Goal: Information Seeking & Learning: Learn about a topic

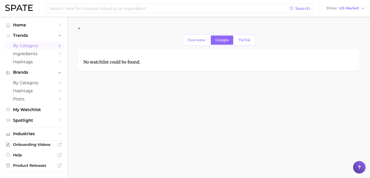
click at [32, 45] on span "by Category" at bounding box center [34, 45] width 42 height 5
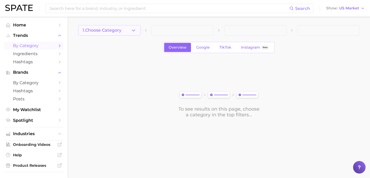
click at [110, 32] on span "1. Choose Category" at bounding box center [102, 30] width 39 height 5
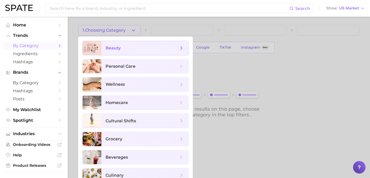
click at [115, 52] on span "beauty" at bounding box center [144, 48] width 87 height 14
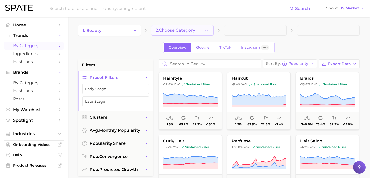
click at [172, 32] on span "2. Choose Category" at bounding box center [176, 30] width 40 height 5
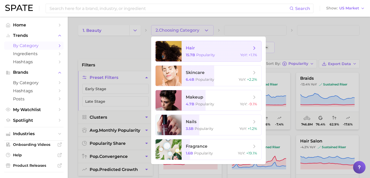
click at [199, 51] on span "hair 15.7b Popularity YoY : +1.1%" at bounding box center [222, 51] width 80 height 20
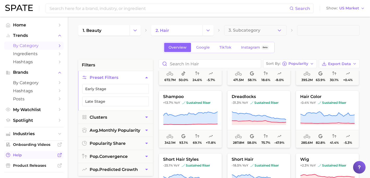
scroll to position [53, 0]
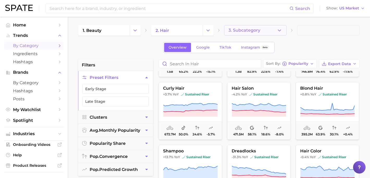
click at [279, 31] on polyline "button" at bounding box center [279, 29] width 3 height 1
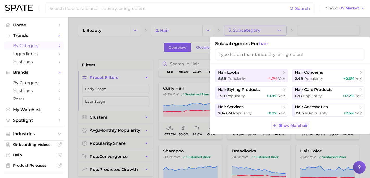
click at [286, 125] on span "Show More hair" at bounding box center [293, 125] width 29 height 4
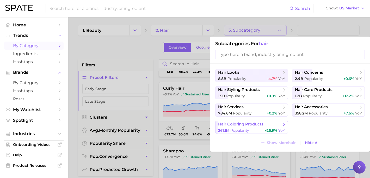
click at [254, 129] on div "261.1m Popularity +26.9% YoY" at bounding box center [251, 130] width 67 height 5
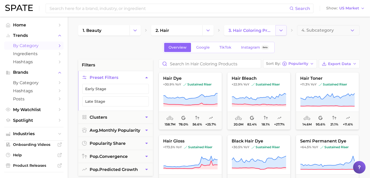
click at [280, 33] on icon "Change Category" at bounding box center [280, 30] width 5 height 5
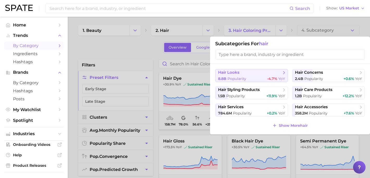
click at [242, 76] on span "Popularity" at bounding box center [237, 78] width 19 height 5
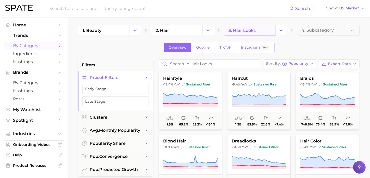
click at [246, 29] on span "3. hair looks" at bounding box center [242, 30] width 27 height 5
click at [281, 29] on icon "Change Category" at bounding box center [280, 30] width 5 height 5
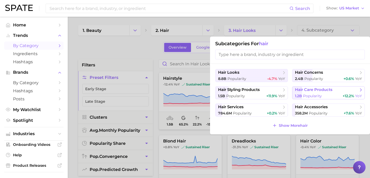
click at [303, 95] on span "1.2b Popularity" at bounding box center [308, 95] width 27 height 5
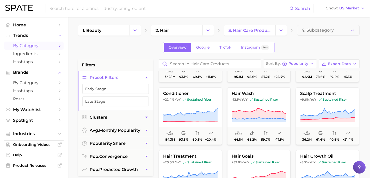
scroll to position [48, 0]
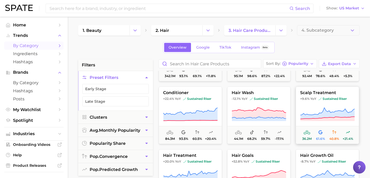
click at [318, 99] on span "+9.6% YoY sustained riser" at bounding box center [327, 98] width 63 height 4
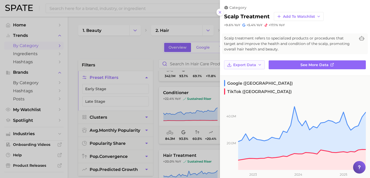
click at [253, 65] on span "Export Data" at bounding box center [244, 65] width 23 height 4
click at [352, 25] on div "+9.6% YoY +5.4% YoY +17.1% YoY" at bounding box center [295, 25] width 142 height 4
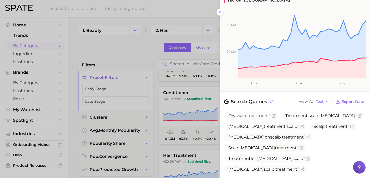
scroll to position [0, 0]
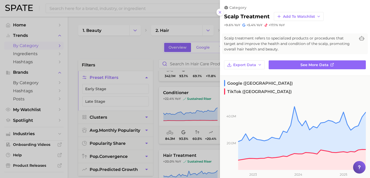
click at [168, 113] on div at bounding box center [185, 89] width 370 height 178
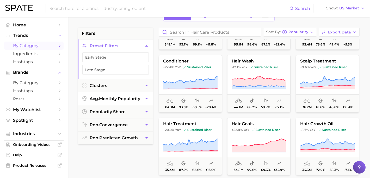
scroll to position [35, 0]
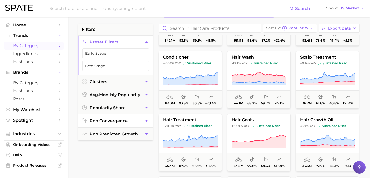
click at [141, 120] on button "pop. convergence" at bounding box center [115, 120] width 75 height 13
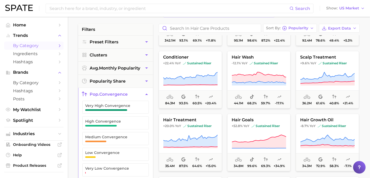
click at [145, 93] on icon "button" at bounding box center [146, 93] width 5 height 5
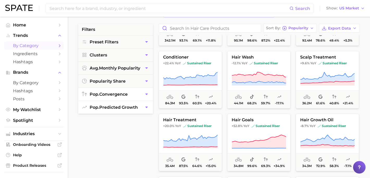
click at [149, 107] on icon "button" at bounding box center [146, 106] width 5 height 5
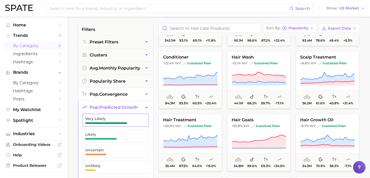
click at [140, 120] on button "Very Likely" at bounding box center [115, 119] width 66 height 13
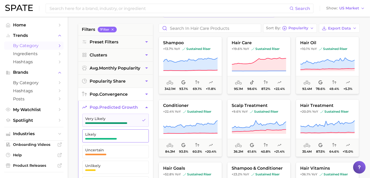
click at [139, 133] on button "Likely" at bounding box center [115, 135] width 66 height 13
click at [247, 118] on button "scalp treatment +9.6% YoY sustained riser 36.2m 61.6% 40.8% +21.4%" at bounding box center [258, 127] width 63 height 57
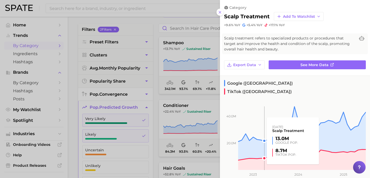
scroll to position [12, 0]
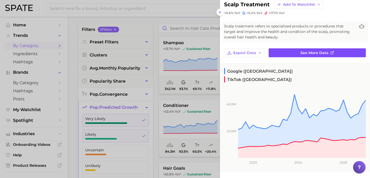
click at [312, 51] on span "See more data" at bounding box center [315, 53] width 28 height 4
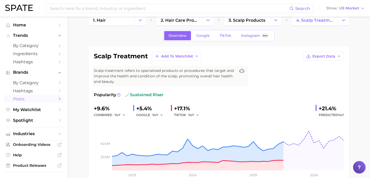
scroll to position [1, 0]
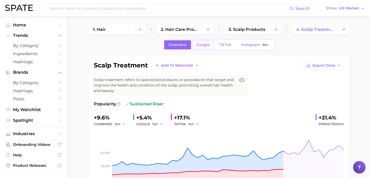
click at [212, 43] on link "Google" at bounding box center [203, 44] width 22 height 9
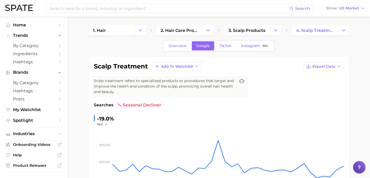
click at [223, 46] on span "TikTok" at bounding box center [225, 46] width 12 height 4
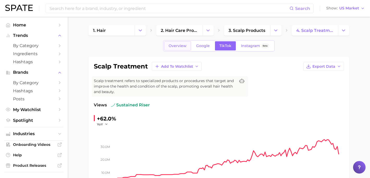
click at [180, 46] on span "Overview" at bounding box center [178, 46] width 18 height 4
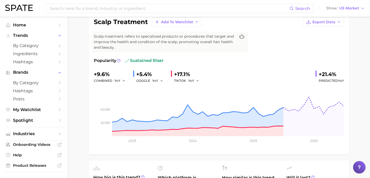
scroll to position [215, 0]
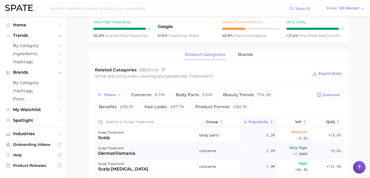
click at [137, 158] on div "scalp treatment dermatillomania" at bounding box center [146, 151] width 102 height 16
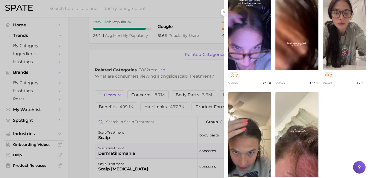
scroll to position [193, 0]
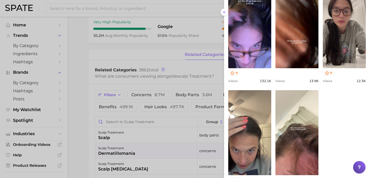
click at [81, 104] on div at bounding box center [185, 89] width 370 height 178
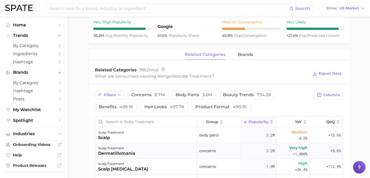
click at [175, 148] on div "scalp treatment dermatillomania" at bounding box center [146, 151] width 102 height 16
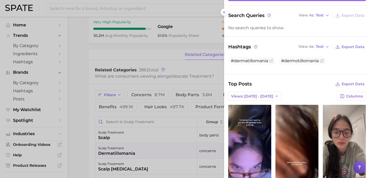
scroll to position [88, 0]
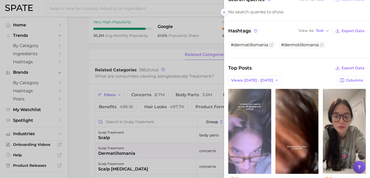
click at [251, 130] on link "view post on TikTok" at bounding box center [249, 131] width 43 height 85
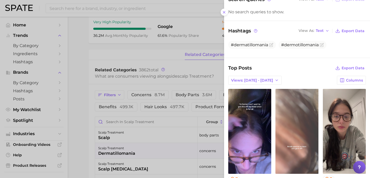
click at [306, 113] on link "view post on TikTok" at bounding box center [297, 131] width 43 height 85
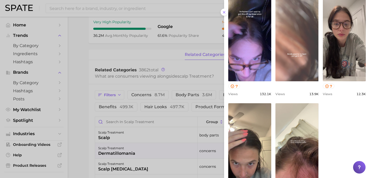
scroll to position [223, 0]
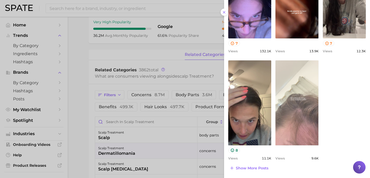
click at [293, 79] on link "view post on TikTok" at bounding box center [297, 102] width 43 height 85
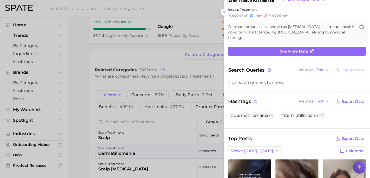
scroll to position [0, 0]
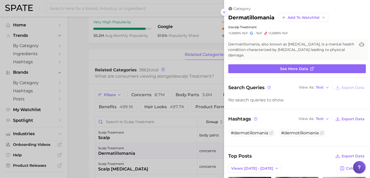
click at [144, 171] on div at bounding box center [185, 89] width 370 height 178
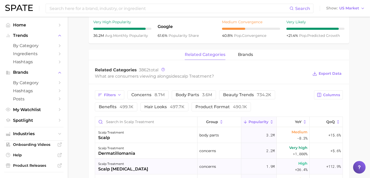
click at [168, 162] on div "scalp treatment scalp [MEDICAL_DATA]" at bounding box center [146, 166] width 102 height 16
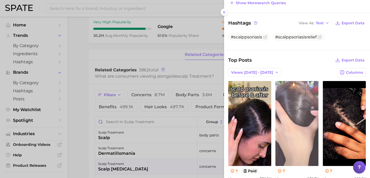
scroll to position [90, 0]
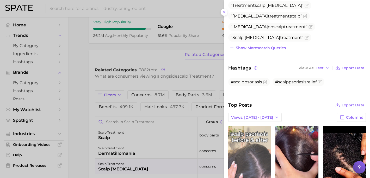
click at [249, 153] on link "view post on TikTok" at bounding box center [249, 168] width 43 height 85
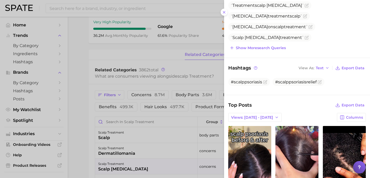
click at [83, 123] on div at bounding box center [185, 89] width 370 height 178
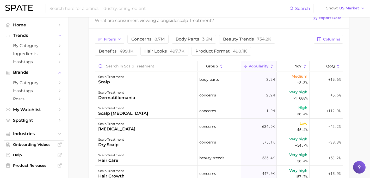
scroll to position [292, 0]
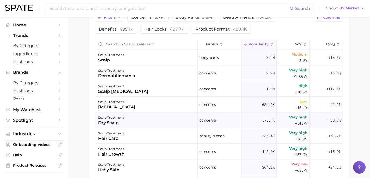
click at [115, 121] on div "dry scalp" at bounding box center [111, 122] width 26 height 6
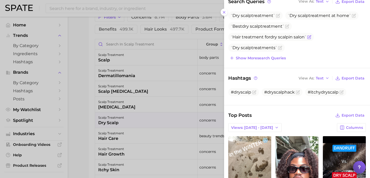
scroll to position [155, 0]
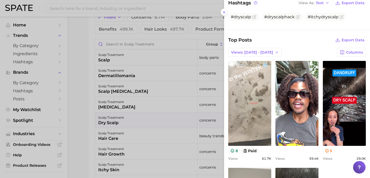
click at [256, 93] on link "view post on TikTok" at bounding box center [249, 103] width 43 height 85
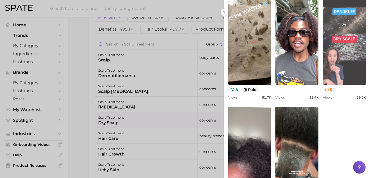
scroll to position [263, 0]
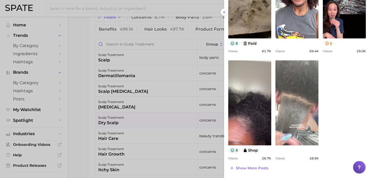
click at [313, 85] on link "view post on TikTok" at bounding box center [297, 102] width 43 height 85
click at [291, 102] on link "view post on TikTok" at bounding box center [297, 102] width 43 height 85
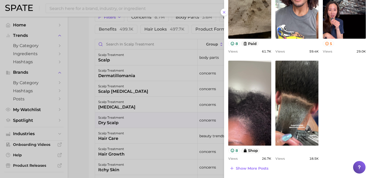
click at [90, 125] on div at bounding box center [185, 89] width 370 height 178
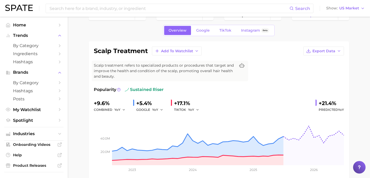
scroll to position [0, 0]
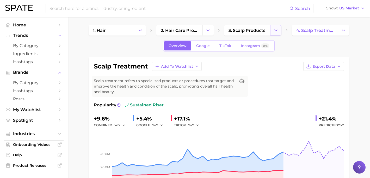
click at [273, 33] on button "Change Category" at bounding box center [275, 30] width 11 height 10
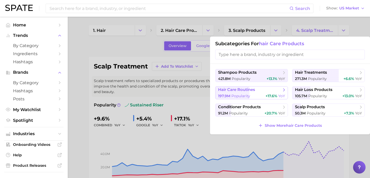
click at [238, 91] on span "hair care routines" at bounding box center [236, 89] width 37 height 5
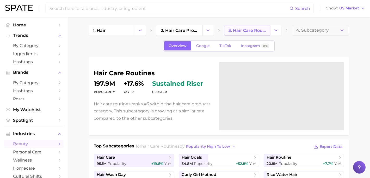
click at [257, 29] on span "3. hair care routines" at bounding box center [247, 30] width 37 height 5
click at [276, 26] on button "Change Category" at bounding box center [275, 30] width 11 height 10
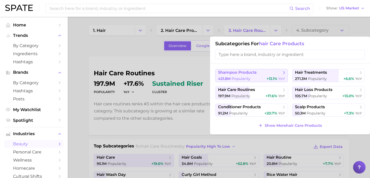
click at [249, 77] on span "Popularity" at bounding box center [241, 78] width 19 height 5
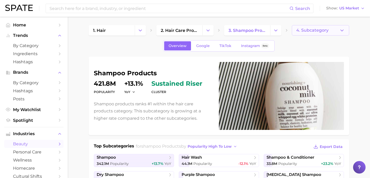
click at [317, 31] on span "4. Subcategory" at bounding box center [312, 30] width 32 height 5
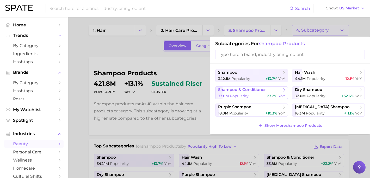
click at [244, 92] on span "shampoo & conditioner" at bounding box center [249, 89] width 63 height 5
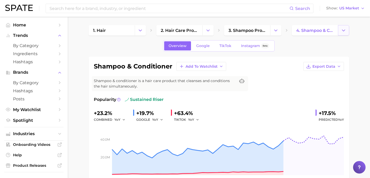
click at [340, 29] on button "Change Category" at bounding box center [343, 30] width 11 height 10
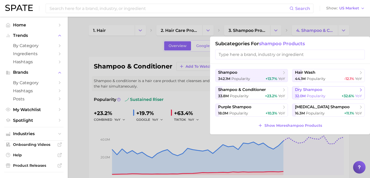
click at [320, 93] on span "Popularity" at bounding box center [316, 95] width 19 height 5
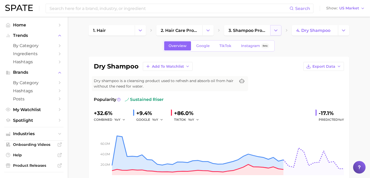
click at [275, 34] on button "Change Category" at bounding box center [275, 30] width 11 height 10
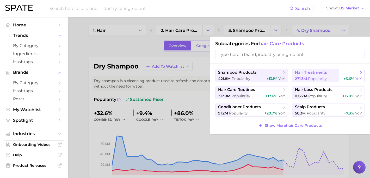
click at [298, 76] on button "hair treatments 271.3m Popularity +6.6% YoY" at bounding box center [328, 75] width 73 height 13
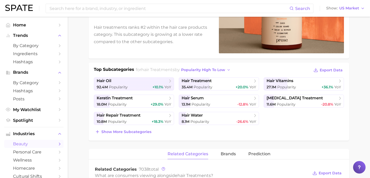
scroll to position [71, 0]
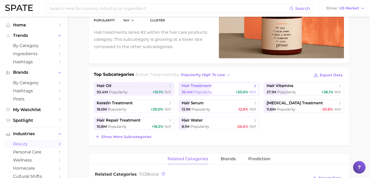
click at [216, 92] on div "35.4m Popularity +20.0% YoY" at bounding box center [219, 91] width 75 height 5
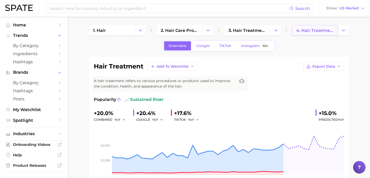
click at [318, 30] on span "4. hair treatment" at bounding box center [314, 30] width 37 height 5
click at [274, 33] on icon "Change Category" at bounding box center [275, 30] width 5 height 5
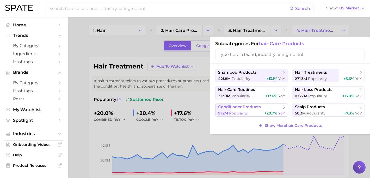
click at [257, 111] on div "91.2m Popularity +20.7% YoY" at bounding box center [251, 113] width 67 height 5
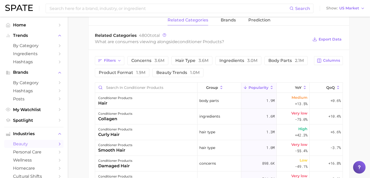
scroll to position [213, 0]
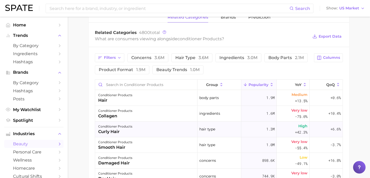
click at [116, 131] on div "curly hair" at bounding box center [115, 131] width 34 height 6
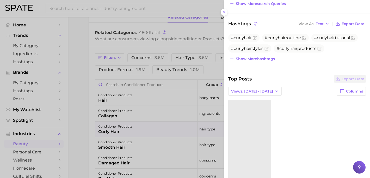
scroll to position [169, 0]
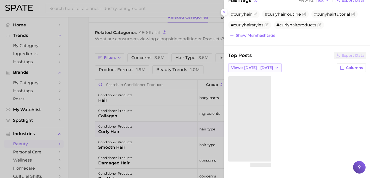
click at [259, 66] on span "Views: [DATE] - [DATE]" at bounding box center [252, 67] width 42 height 4
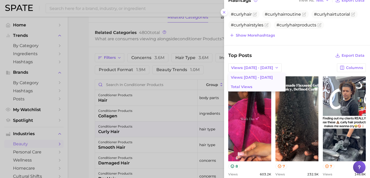
scroll to position [0, 0]
click at [299, 62] on div "Top Posts Export Data Views: [DATE] - [DATE] Views: [DATE] - [DATE] Total Views…" at bounding box center [297, 173] width 138 height 242
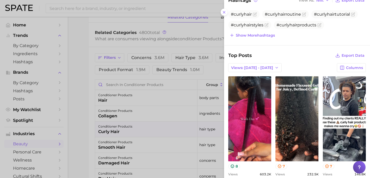
click at [81, 128] on div at bounding box center [185, 89] width 370 height 178
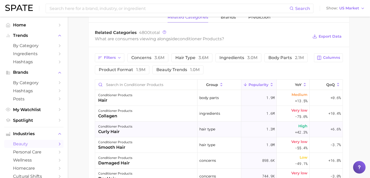
click at [185, 130] on div "conditioner products curly hair" at bounding box center [146, 129] width 102 height 16
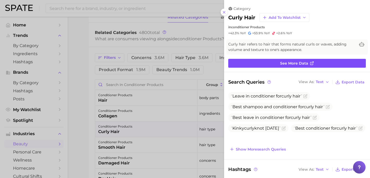
click at [327, 62] on link "See more data" at bounding box center [297, 63] width 138 height 9
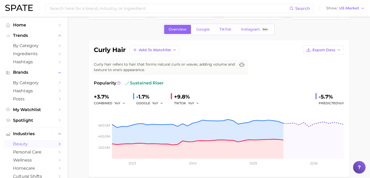
scroll to position [16, 0]
click at [200, 32] on link "Google" at bounding box center [203, 29] width 22 height 9
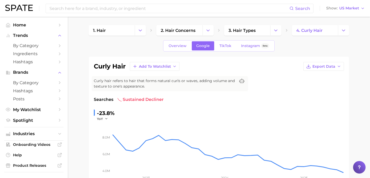
click at [229, 49] on link "TikTok" at bounding box center [225, 45] width 21 height 9
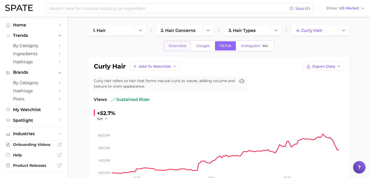
click at [178, 45] on span "Overview" at bounding box center [178, 46] width 18 height 4
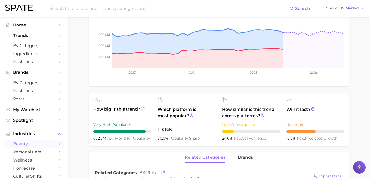
scroll to position [111, 0]
